Goal: Task Accomplishment & Management: Use online tool/utility

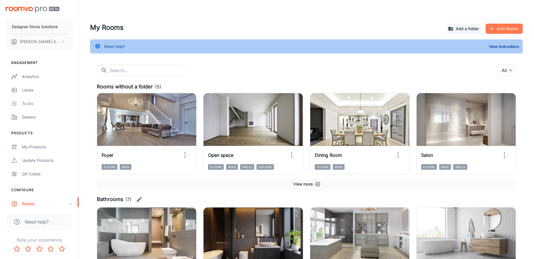
click at [504, 25] on button "Add Rooms" at bounding box center [504, 29] width 37 height 10
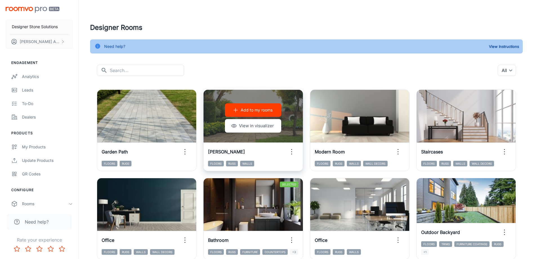
click at [271, 110] on p "Add to my rooms" at bounding box center [257, 110] width 32 height 6
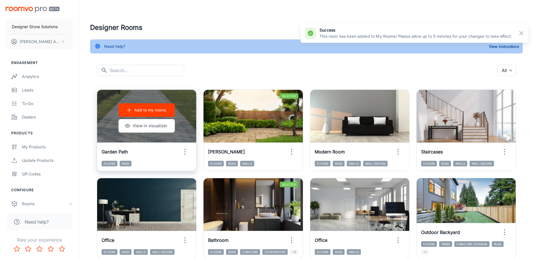
click at [139, 109] on p "Add to my rooms" at bounding box center [150, 110] width 32 height 6
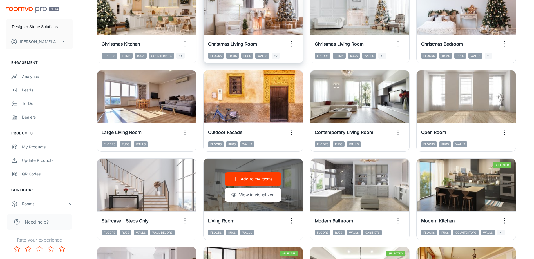
scroll to position [423, 0]
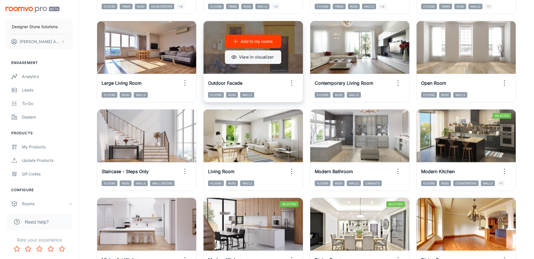
click at [250, 54] on button "View in visualizer" at bounding box center [253, 57] width 56 height 14
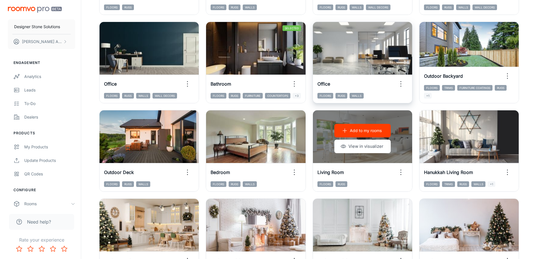
scroll to position [0, 0]
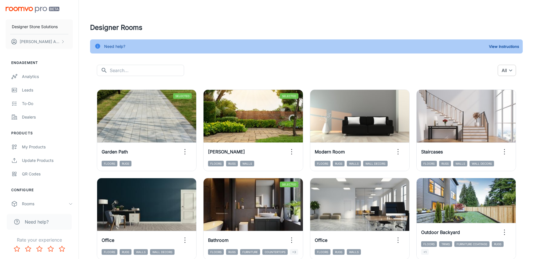
click at [507, 72] on body "Designer Stone Solutions [PERSON_NAME] Engagement Analytics Leads To-do Dealers…" at bounding box center [267, 129] width 534 height 259
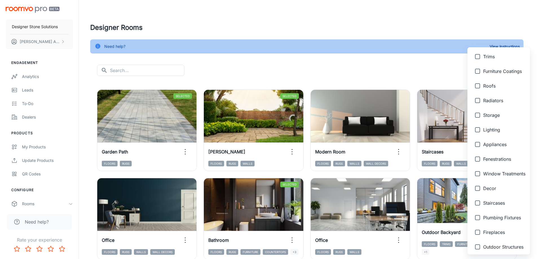
scroll to position [203, 0]
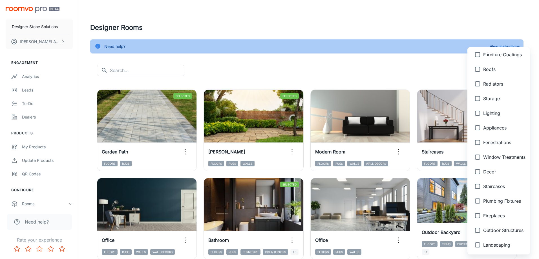
click at [501, 249] on li "Landscaping" at bounding box center [498, 245] width 63 height 15
type input "{"type":"productType","id":"24"}"
checkbox input "true"
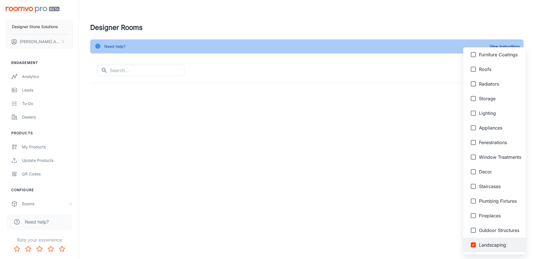
click at [504, 231] on span "Outdoor Structures" at bounding box center [500, 230] width 42 height 7
type input "{"type":"productType","id":"24"},{"type":"productType","id":"23"}"
checkbox input "true"
click at [397, 188] on div at bounding box center [269, 129] width 539 height 259
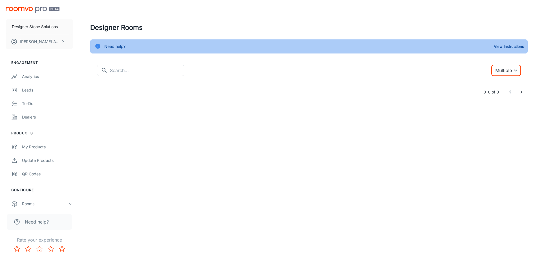
click at [512, 70] on body "Designer Stone Solutions [PERSON_NAME] Engagement Analytics Leads To-do Dealers…" at bounding box center [269, 129] width 539 height 259
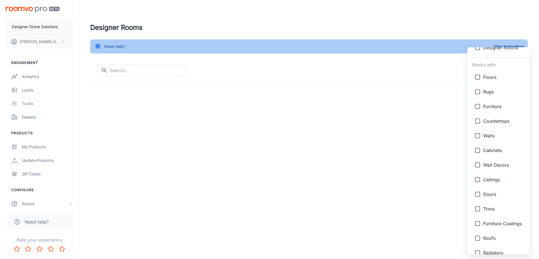
scroll to position [0, 0]
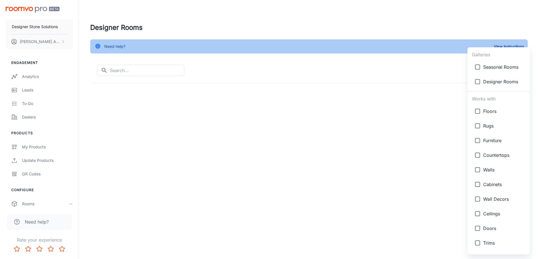
click at [500, 69] on span "Seasonal Rooms" at bounding box center [504, 67] width 42 height 7
type input "{"type":"gallery","id":7},{"type":"productType","id":"24"},{"type":"productType…"
checkbox input "true"
click at [391, 130] on div at bounding box center [269, 129] width 539 height 259
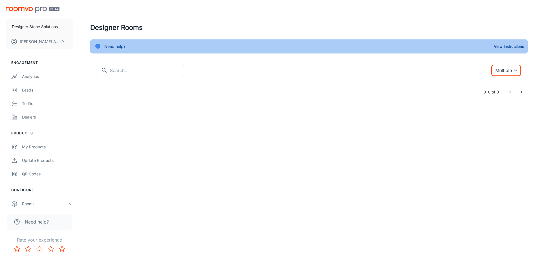
click at [499, 70] on body "Designer Stone Solutions [PERSON_NAME] Engagement Analytics Leads To-do Dealers…" at bounding box center [269, 129] width 539 height 259
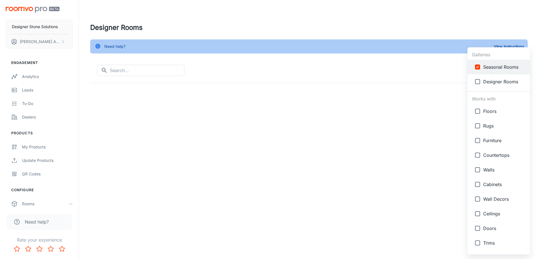
scroll to position [203, 0]
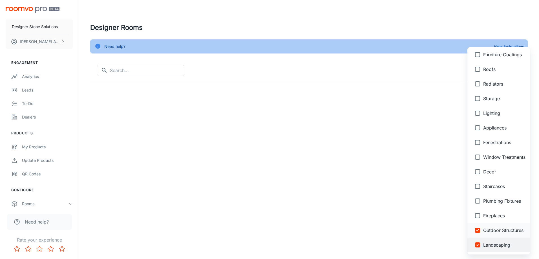
click at [487, 230] on span "Outdoor Structures" at bounding box center [504, 230] width 42 height 7
type input "{"type":"gallery","id":7},{"type":"productType","id":"24"}"
checkbox input "false"
click at [488, 242] on span "Landscaping" at bounding box center [504, 245] width 42 height 7
type input "{"type":"gallery","id":7}"
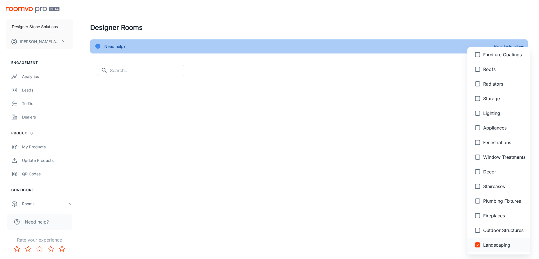
checkbox input "false"
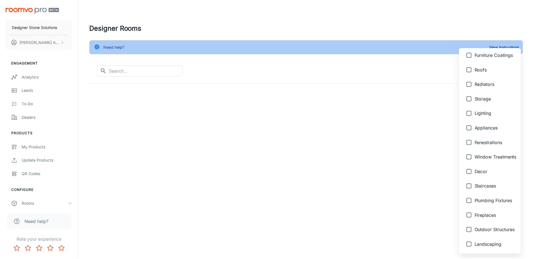
scroll to position [0, 0]
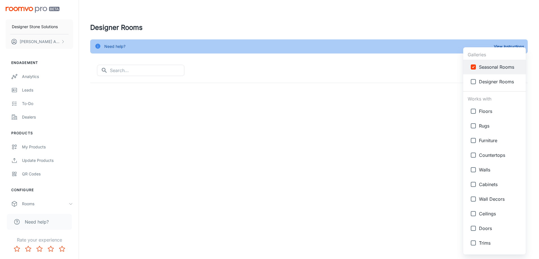
click at [258, 136] on div at bounding box center [269, 129] width 539 height 259
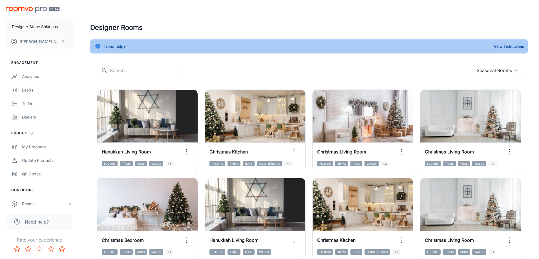
click at [123, 46] on div "Need help?" at bounding box center [114, 46] width 21 height 11
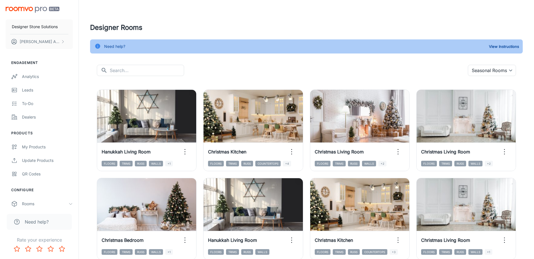
click at [111, 28] on h4 "Designer Rooms" at bounding box center [306, 28] width 433 height 10
click at [498, 65] on body "Designer Stone Solutions [PERSON_NAME] Engagement Analytics Leads To-do Dealers…" at bounding box center [267, 129] width 534 height 259
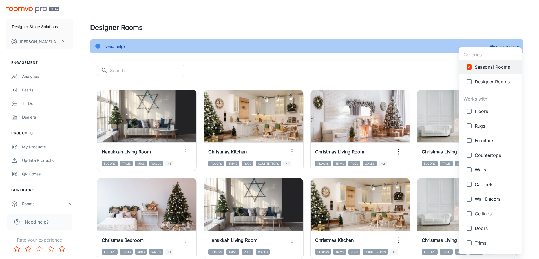
click at [482, 82] on span "Designer Rooms" at bounding box center [495, 81] width 42 height 7
type input "{"type":"gallery","id":7},{"type":"gallery","id":4}"
checkbox input "true"
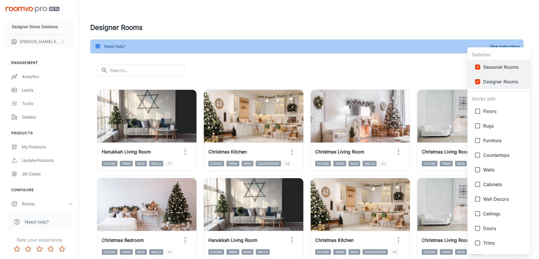
click at [438, 67] on div at bounding box center [269, 129] width 539 height 259
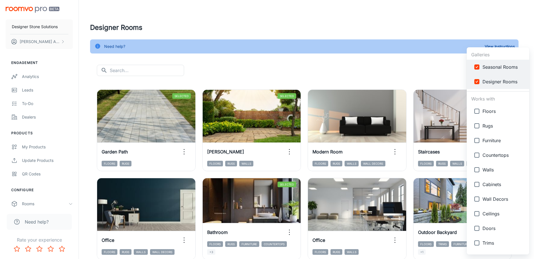
click at [502, 72] on body "Designer Stone Solutions [PERSON_NAME] Engagement Analytics Leads To-do Dealers…" at bounding box center [267, 129] width 534 height 259
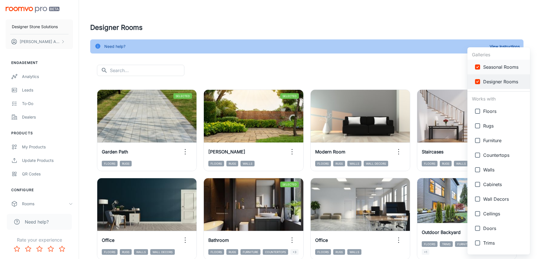
click at [490, 71] on li "Seasonal Rooms" at bounding box center [498, 67] width 63 height 15
type input "{"type":"gallery","id":4}"
checkbox input "false"
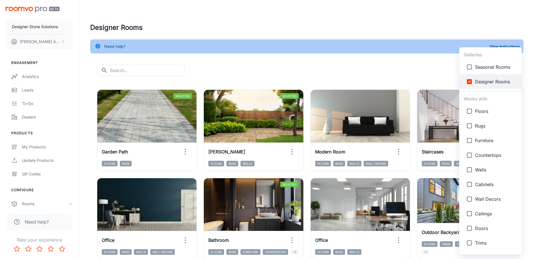
click at [389, 69] on div at bounding box center [269, 129] width 539 height 259
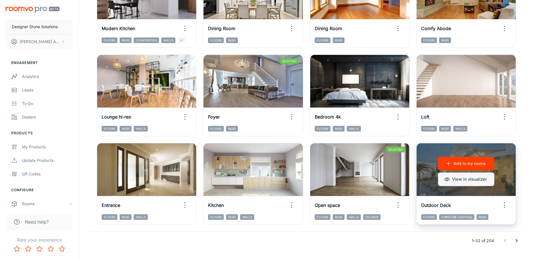
scroll to position [579, 0]
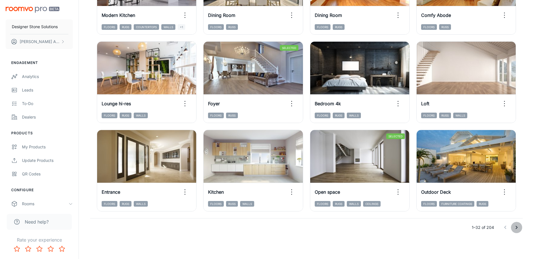
click at [516, 227] on icon "Go to next page" at bounding box center [517, 227] width 7 height 7
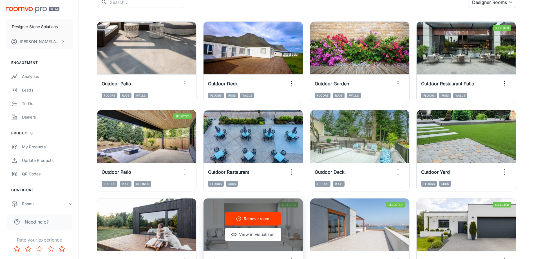
scroll to position [15, 0]
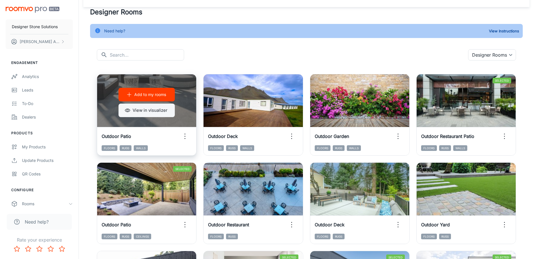
click at [152, 108] on button "View in visualizer" at bounding box center [147, 111] width 56 height 14
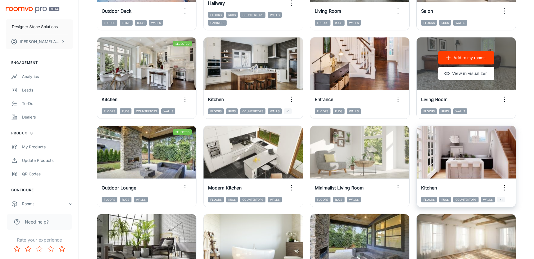
scroll to position [382, 0]
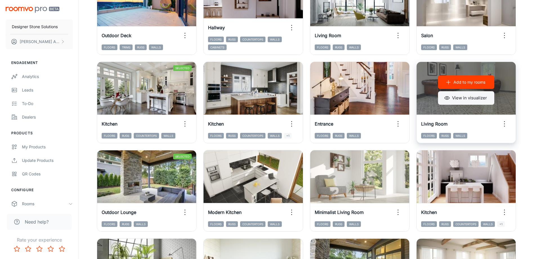
click at [469, 102] on button "View in visualizer" at bounding box center [466, 98] width 56 height 14
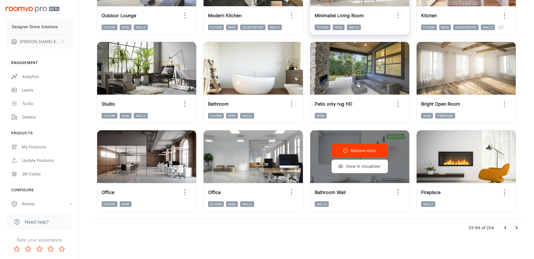
scroll to position [579, 0]
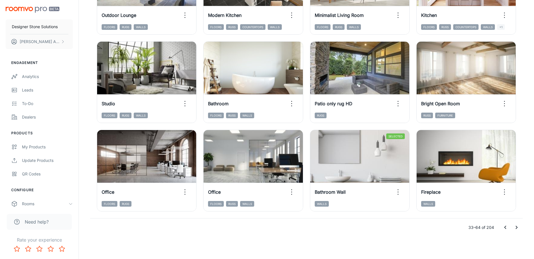
click at [517, 225] on icon "Go to next page" at bounding box center [517, 227] width 7 height 7
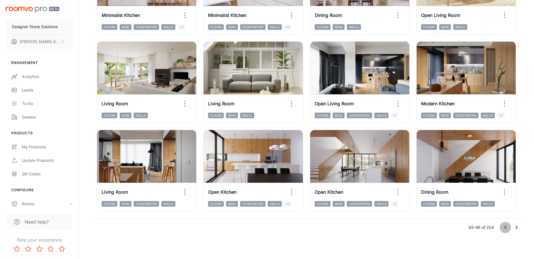
click at [504, 227] on icon "Go to previous page" at bounding box center [505, 227] width 7 height 7
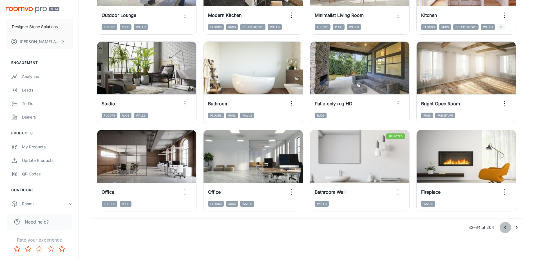
click at [504, 227] on icon "Go to previous page" at bounding box center [505, 227] width 7 height 7
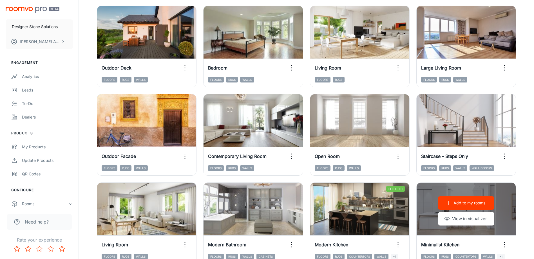
scroll to position [213, 0]
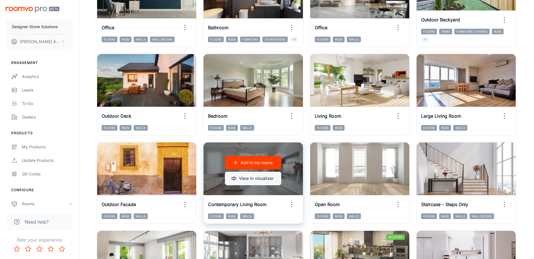
click at [241, 174] on button "View in visualizer" at bounding box center [253, 179] width 56 height 14
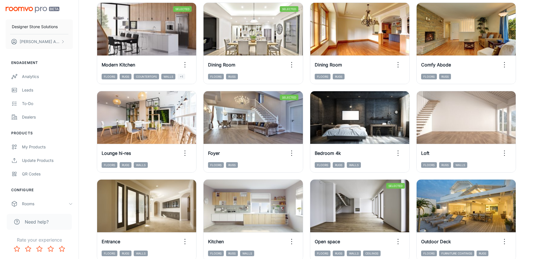
scroll to position [579, 0]
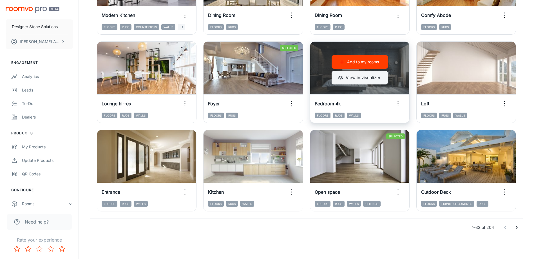
click at [359, 75] on button "View in visualizer" at bounding box center [360, 78] width 56 height 14
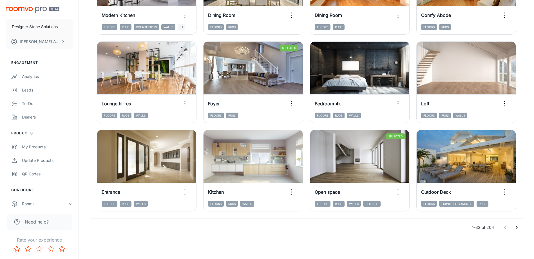
click at [517, 229] on icon "Go to next page" at bounding box center [517, 227] width 7 height 7
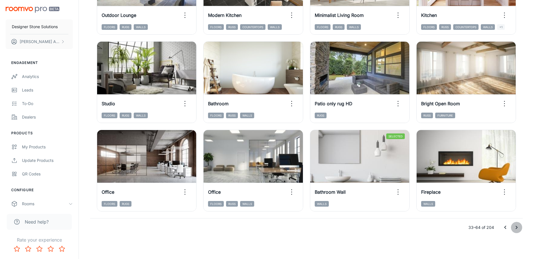
click at [519, 231] on button "Go to next page" at bounding box center [516, 227] width 11 height 11
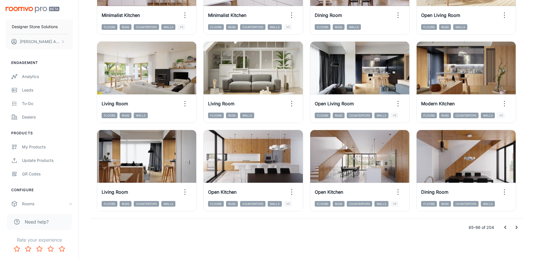
click at [518, 228] on icon "Go to next page" at bounding box center [517, 227] width 7 height 7
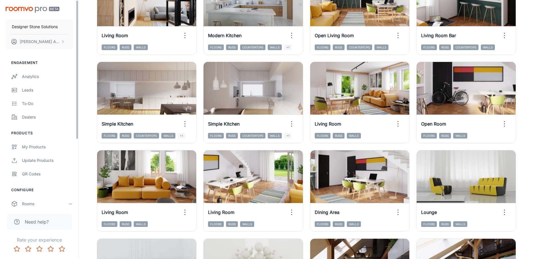
scroll to position [269, 0]
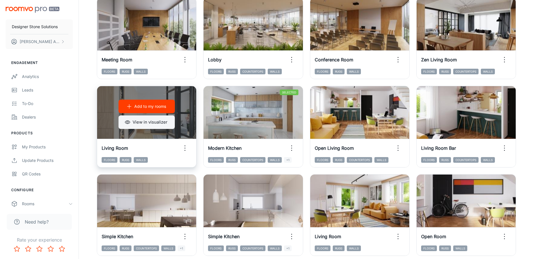
click at [142, 121] on button "View in visualizer" at bounding box center [147, 123] width 56 height 14
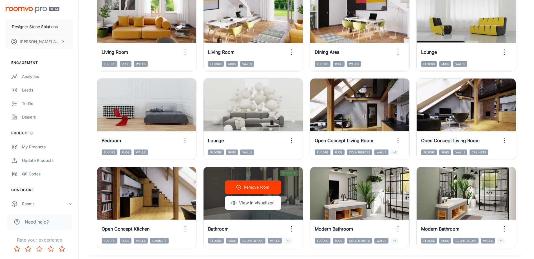
scroll to position [579, 0]
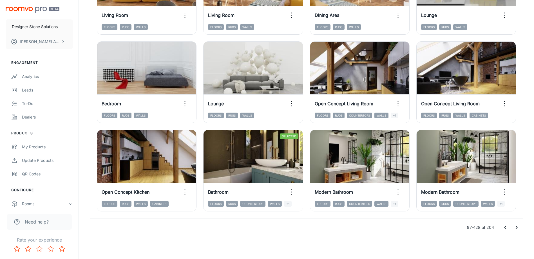
click at [517, 227] on icon "Go to next page" at bounding box center [517, 227] width 2 height 3
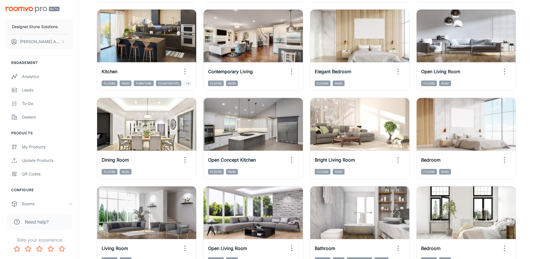
scroll to position [169, 0]
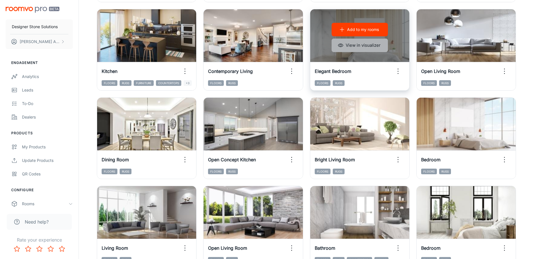
click at [363, 47] on button "View in visualizer" at bounding box center [360, 46] width 56 height 14
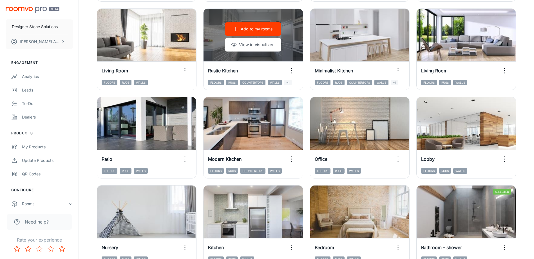
scroll to position [579, 0]
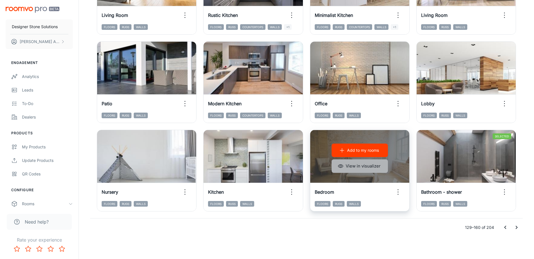
click at [360, 167] on button "View in visualizer" at bounding box center [360, 166] width 56 height 14
